Goal: Transaction & Acquisition: Subscribe to service/newsletter

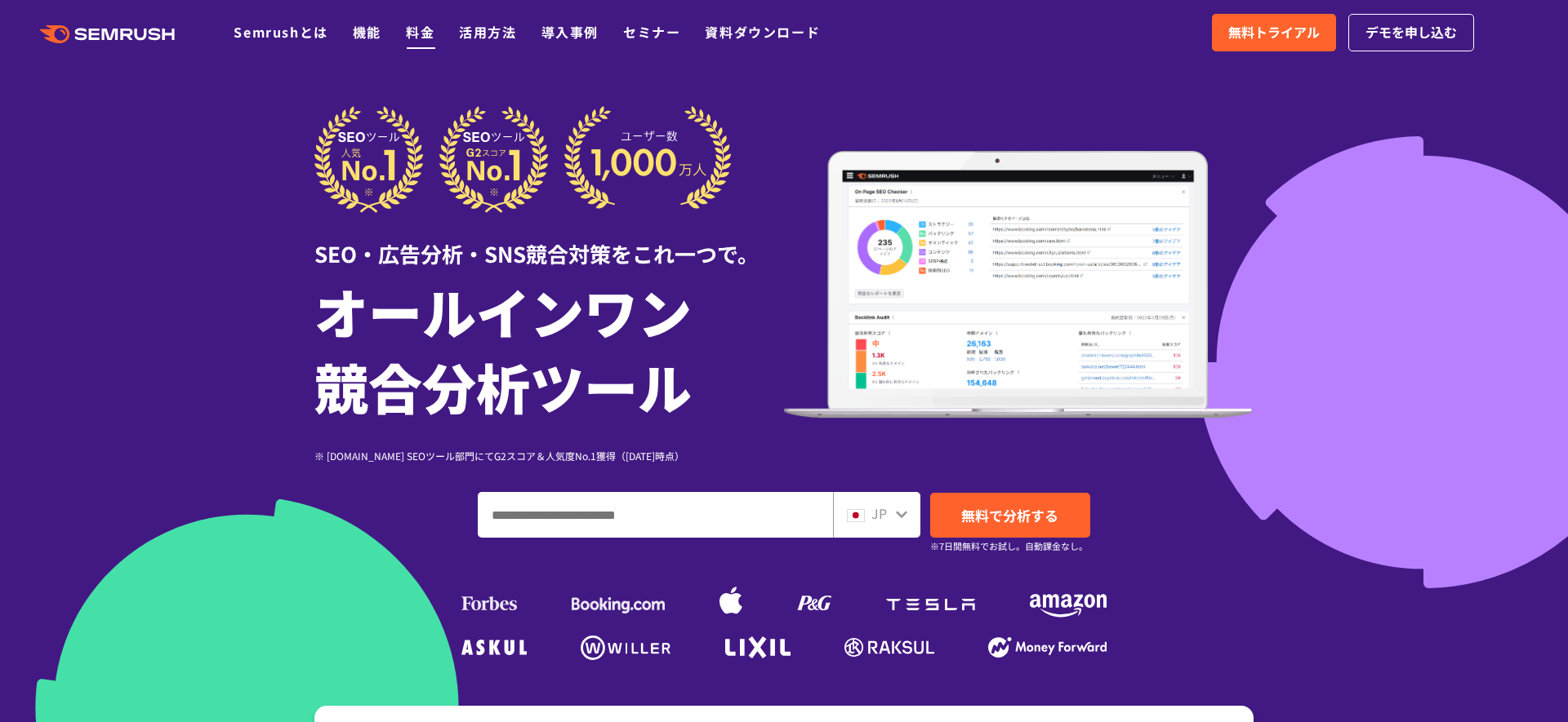
click at [406, 32] on ul "Semrushとは 機能 料金 活用方法 導入事例 セミナー 資料ダウンロード" at bounding box center [539, 33] width 611 height 22
click at [406, 31] on link "料金" at bounding box center [420, 32] width 28 height 20
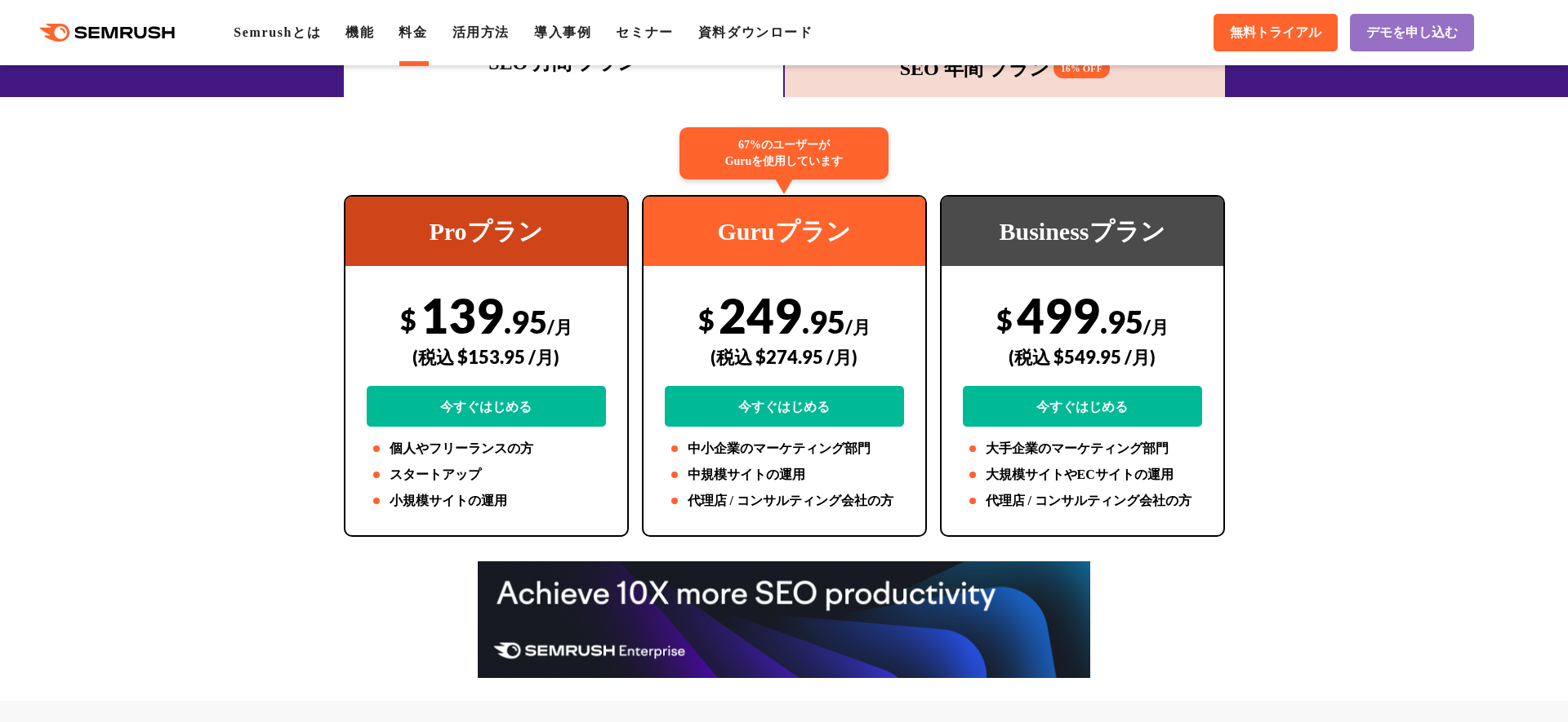
scroll to position [286, 0]
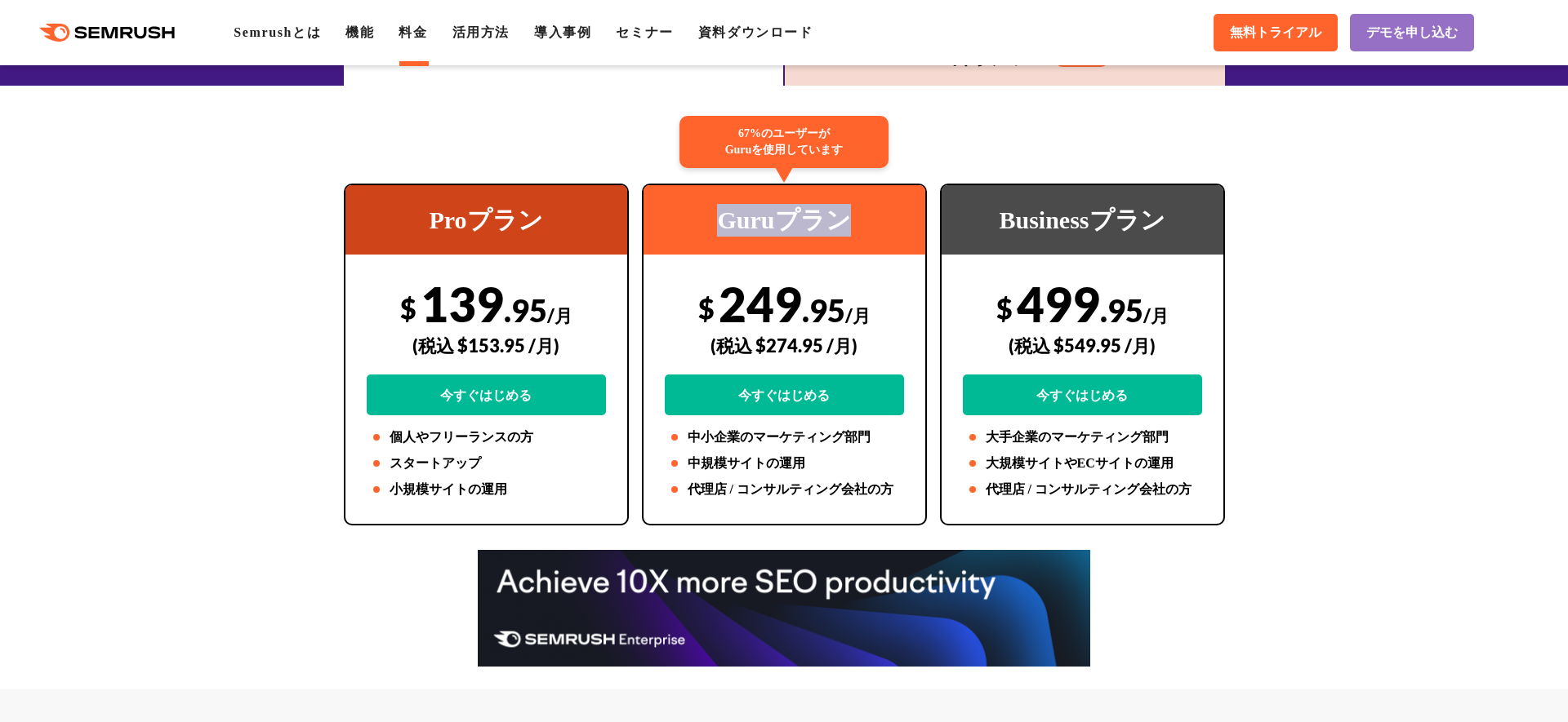
drag, startPoint x: 715, startPoint y: 220, endPoint x: 891, endPoint y: 228, distance: 176.2
click at [890, 225] on div "Guruプラン" at bounding box center [784, 219] width 282 height 69
click at [806, 226] on div "Guruプラン" at bounding box center [784, 219] width 282 height 69
click at [811, 224] on div "Guruプラン" at bounding box center [784, 219] width 282 height 69
